Goal: Information Seeking & Learning: Find specific fact

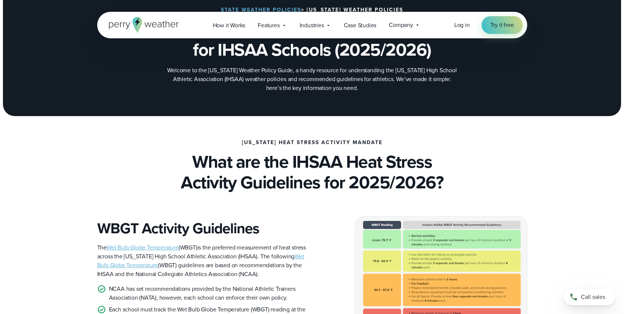
scroll to position [65, 0]
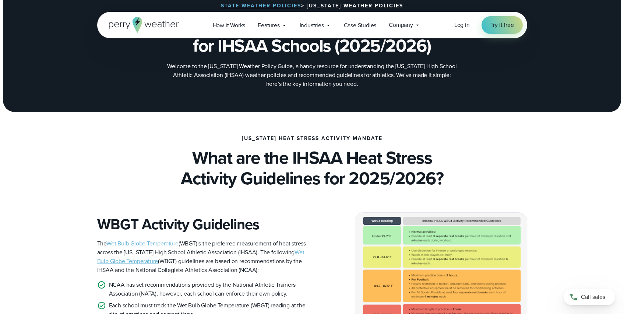
click at [187, 152] on h2 "What are the IHSAA Heat Stress Activity Guidelines for 2025/2026?" at bounding box center [312, 167] width 430 height 41
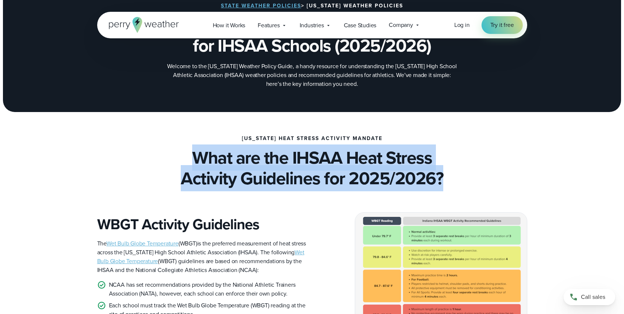
drag, startPoint x: 187, startPoint y: 151, endPoint x: 483, endPoint y: 181, distance: 297.4
type textarea "**********"
click at [483, 181] on h2 "What are the IHSAA Heat Stress Activity Guidelines for 2025/2026?" at bounding box center [312, 167] width 430 height 41
copy h2 "What are the IHSAA Heat Stress Activity Guidelines for 2025/2026?"
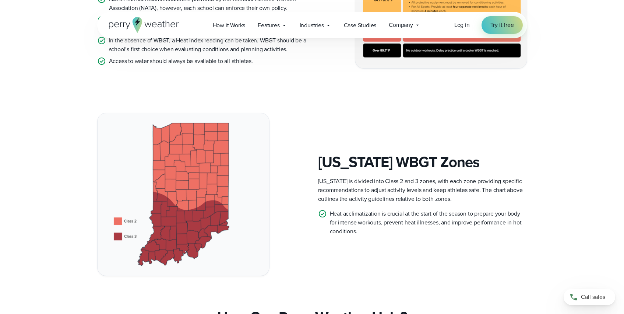
scroll to position [3, 0]
